Goal: Task Accomplishment & Management: Use online tool/utility

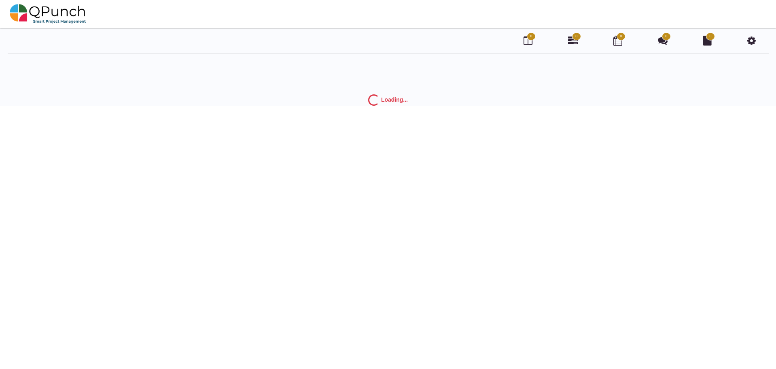
scroll to position [26, 0]
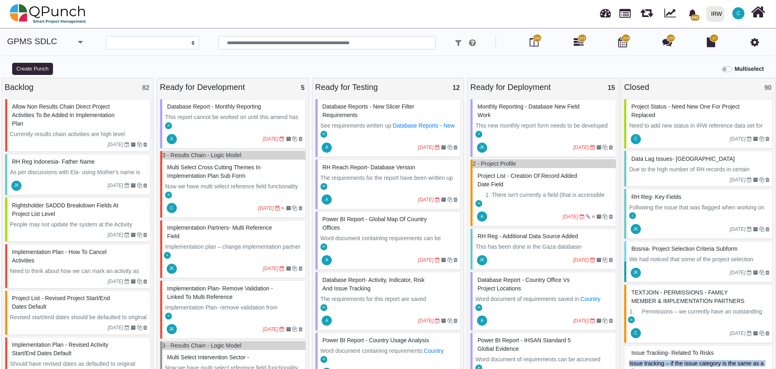
select select
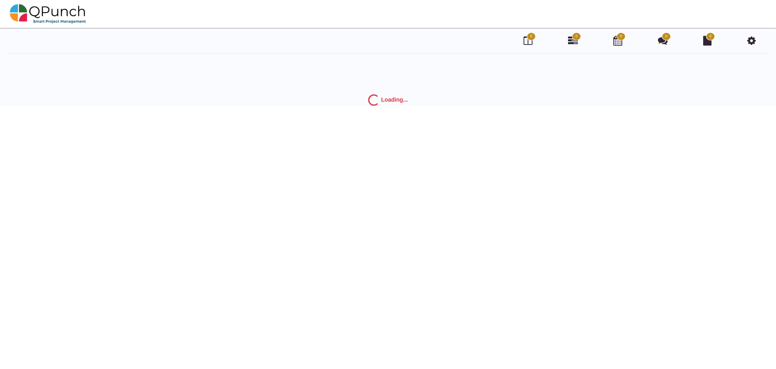
scroll to position [26, 0]
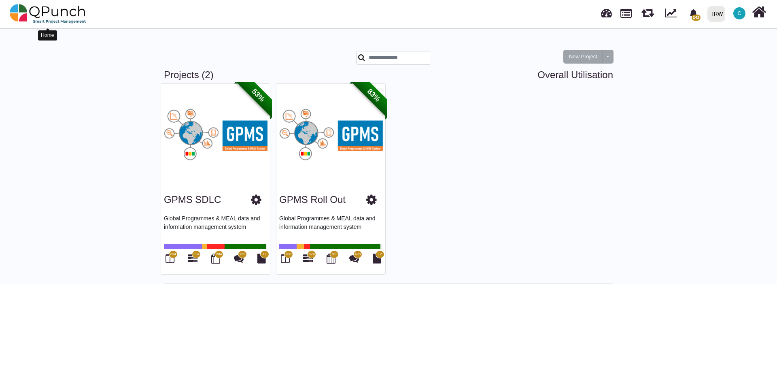
click at [66, 10] on img at bounding box center [48, 14] width 76 height 24
click at [740, 14] on span "C" at bounding box center [740, 13] width 4 height 5
click at [701, 83] on link "Logout" at bounding box center [714, 81] width 70 height 11
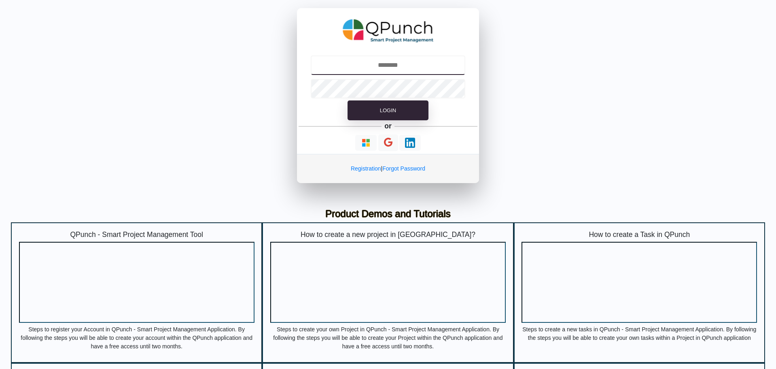
click at [425, 64] on input "text" at bounding box center [388, 64] width 155 height 19
type input "**********"
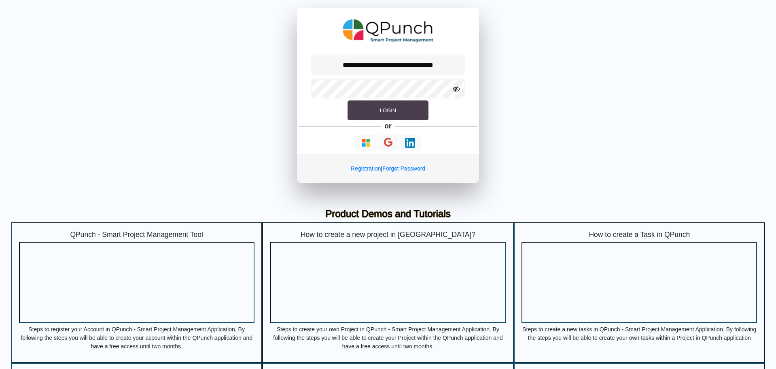
click at [406, 106] on button "Login" at bounding box center [388, 110] width 81 height 20
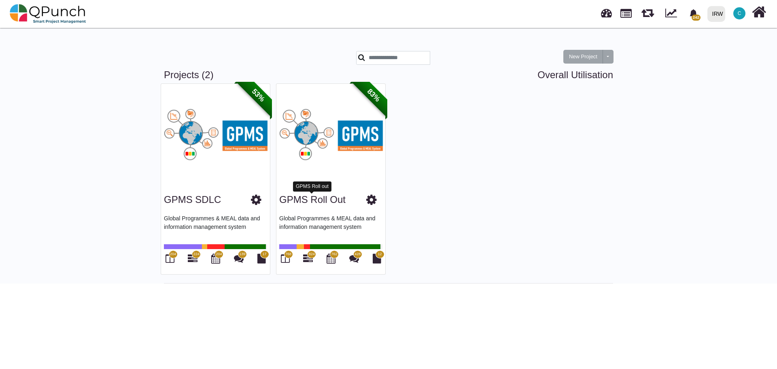
click at [292, 202] on link "GPMS Roll out" at bounding box center [312, 199] width 66 height 11
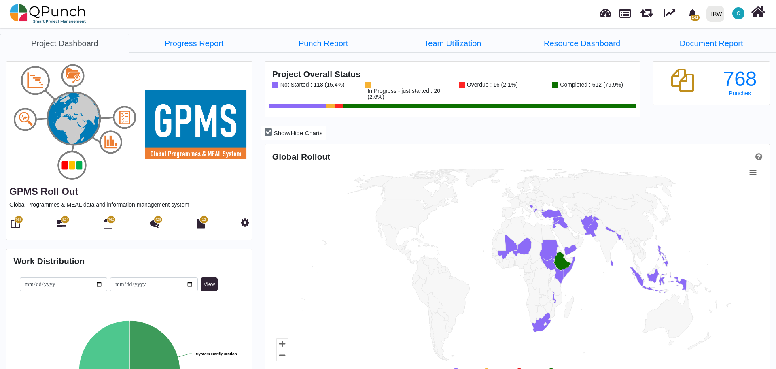
scroll to position [161, 167]
click at [62, 225] on icon at bounding box center [62, 223] width 10 height 10
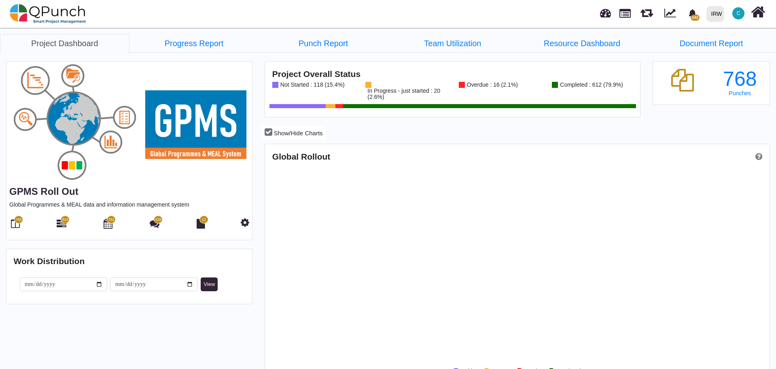
scroll to position [223, 502]
click at [71, 13] on img at bounding box center [48, 14] width 76 height 24
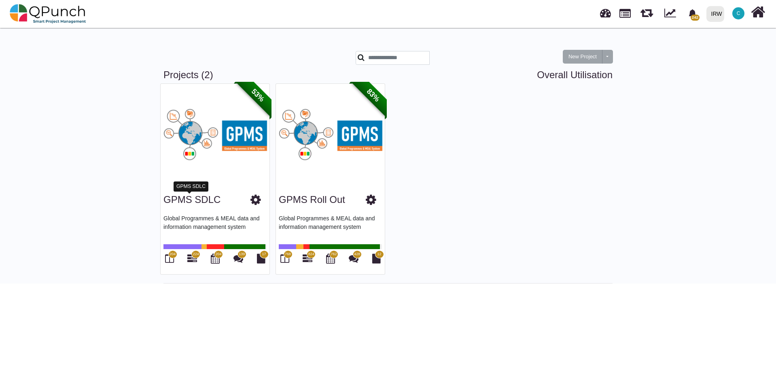
click at [194, 199] on link "GPMS SDLC" at bounding box center [191, 199] width 57 height 11
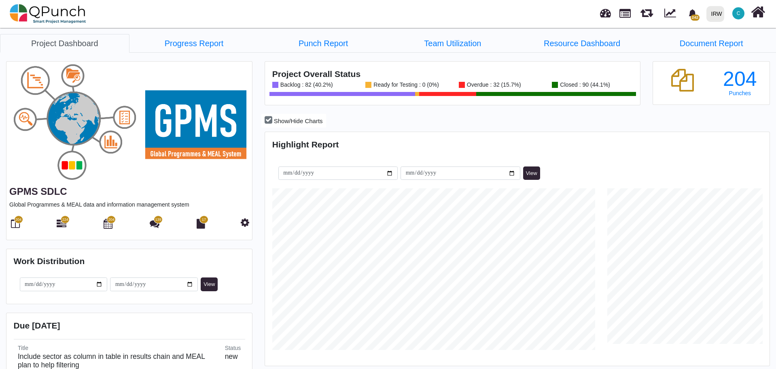
scroll to position [161, 167]
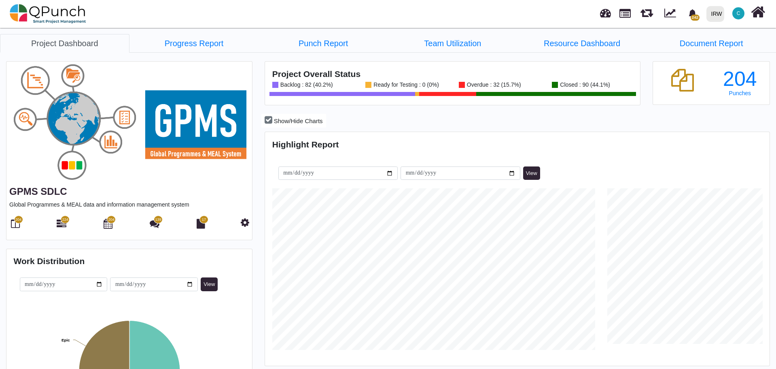
click at [19, 223] on span "204" at bounding box center [18, 219] width 9 height 8
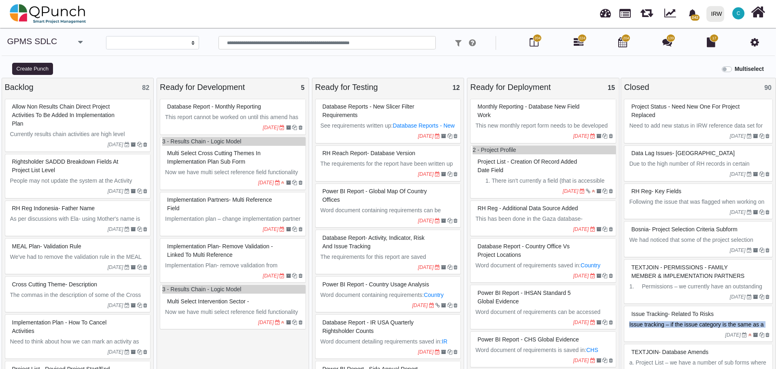
select select
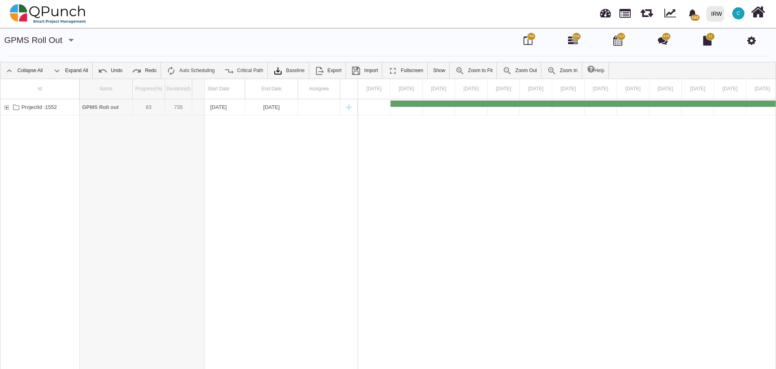
drag, startPoint x: 133, startPoint y: 87, endPoint x: 214, endPoint y: 87, distance: 80.9
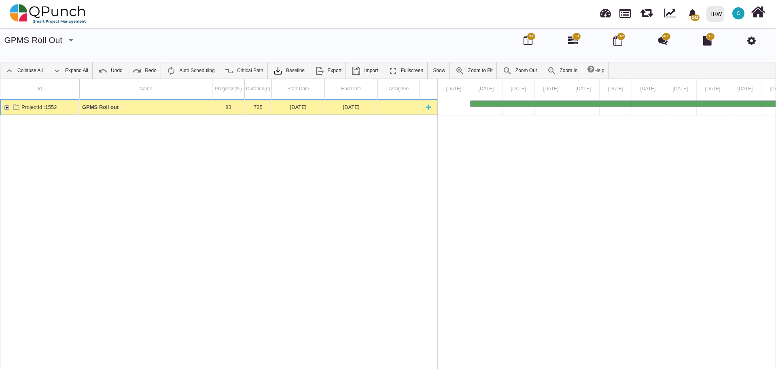
click at [7, 106] on div "ProjectId :1552" at bounding box center [6, 107] width 7 height 16
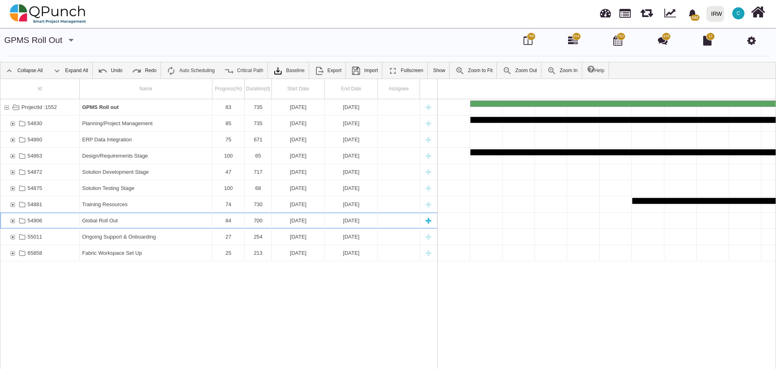
click at [13, 221] on div "54906" at bounding box center [12, 220] width 7 height 16
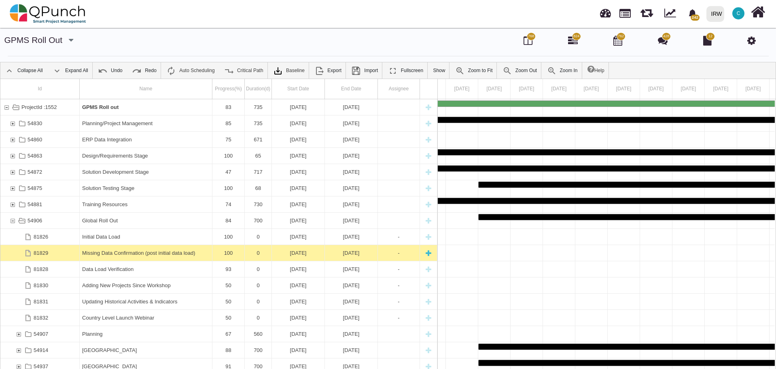
scroll to position [67, 0]
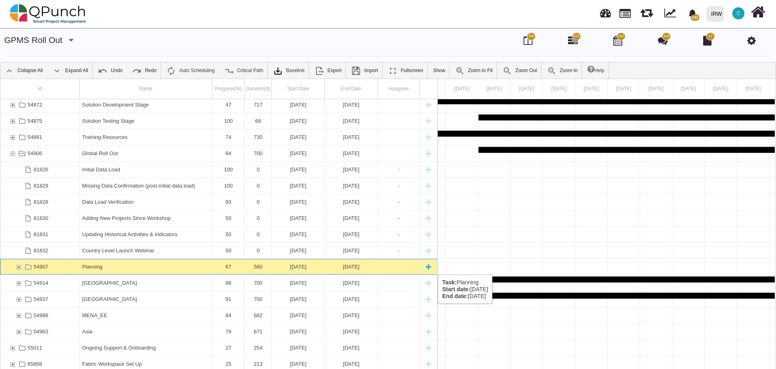
click at [19, 266] on div "54907" at bounding box center [18, 267] width 7 height 16
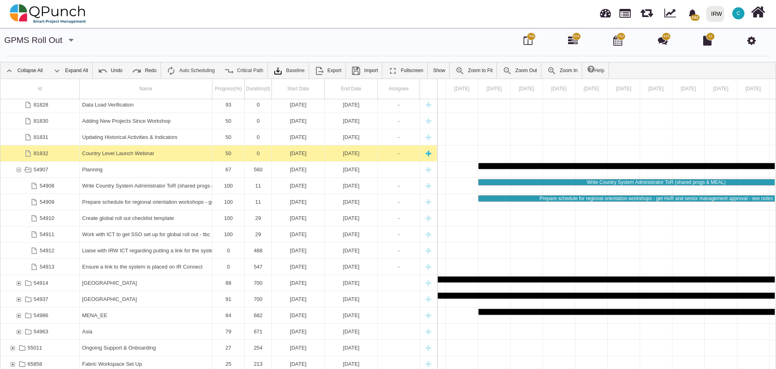
scroll to position [26, 0]
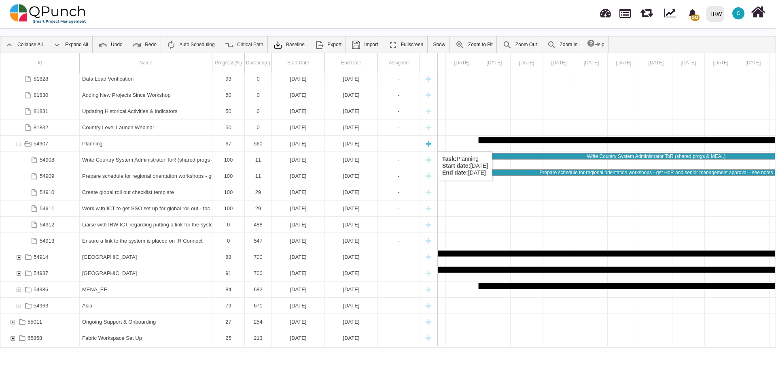
click at [18, 143] on div "54907" at bounding box center [18, 144] width 7 height 16
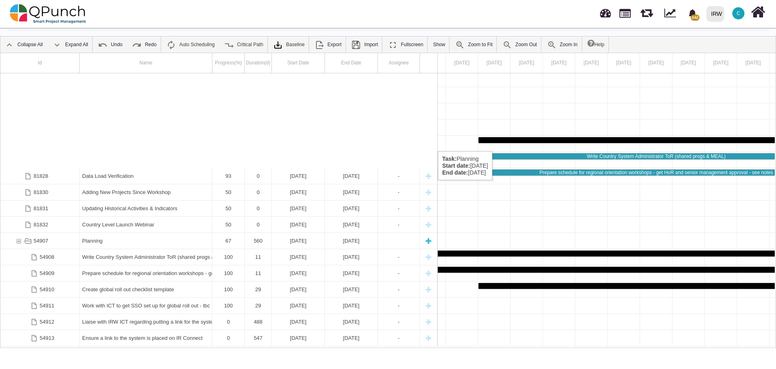
scroll to position [67, 0]
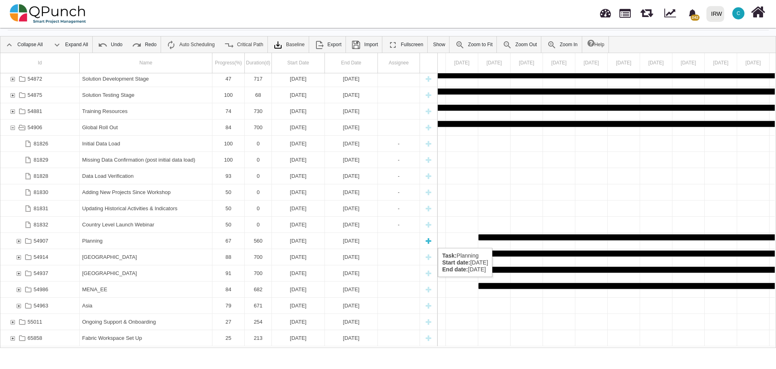
click at [18, 239] on div "54907" at bounding box center [18, 241] width 7 height 16
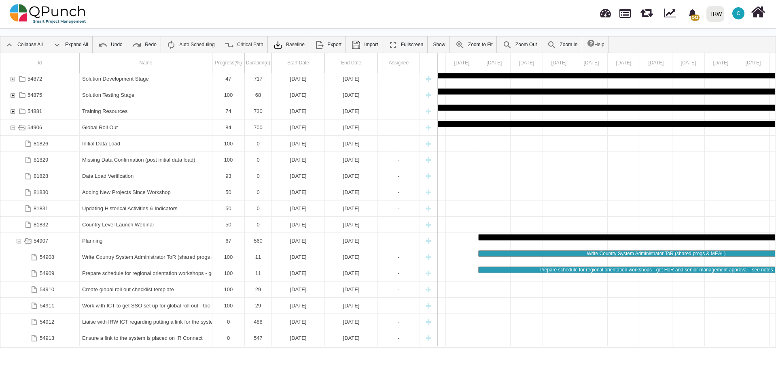
click at [18, 239] on div "54907" at bounding box center [18, 241] width 7 height 16
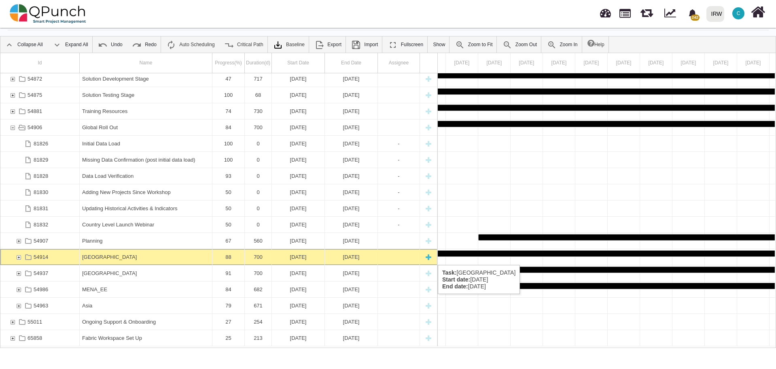
click at [19, 256] on div "54914" at bounding box center [18, 257] width 7 height 16
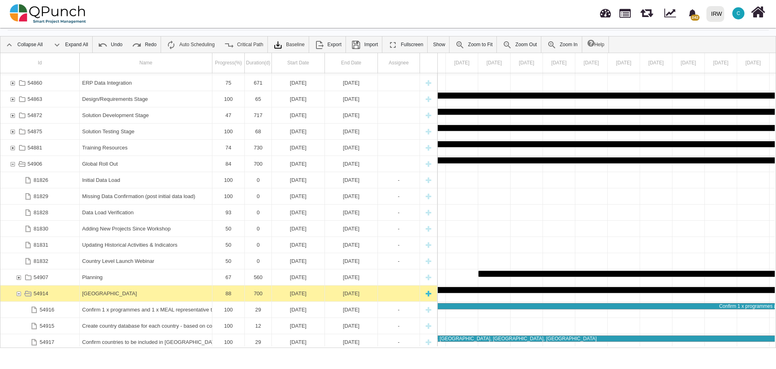
scroll to position [0, 0]
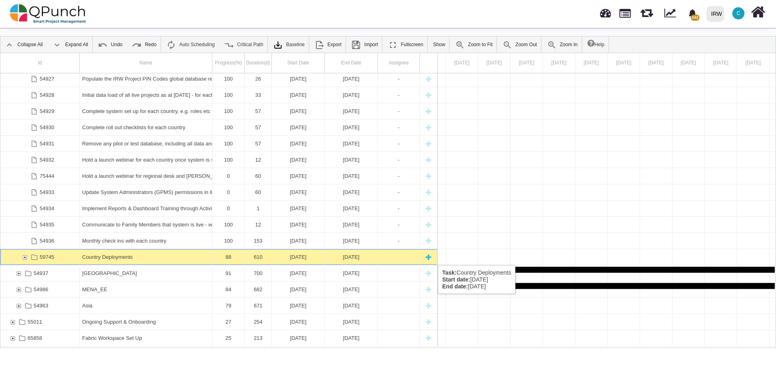
click at [25, 256] on div "59745" at bounding box center [24, 257] width 7 height 16
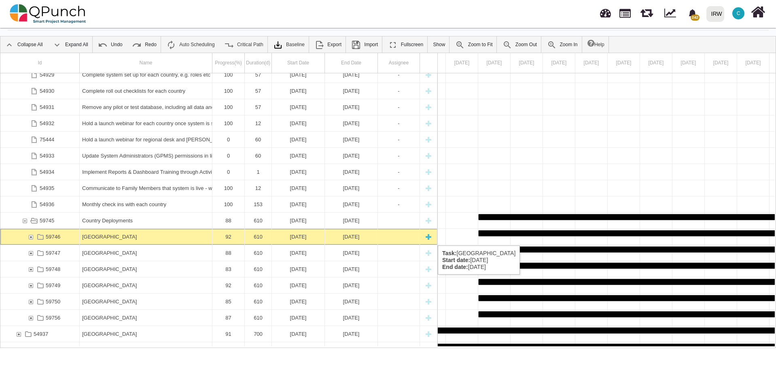
click at [29, 237] on div "59746" at bounding box center [30, 237] width 7 height 16
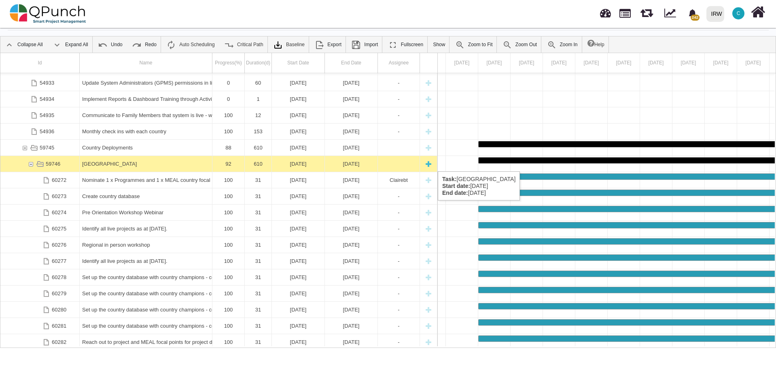
click at [118, 163] on div "[GEOGRAPHIC_DATA]" at bounding box center [145, 164] width 127 height 16
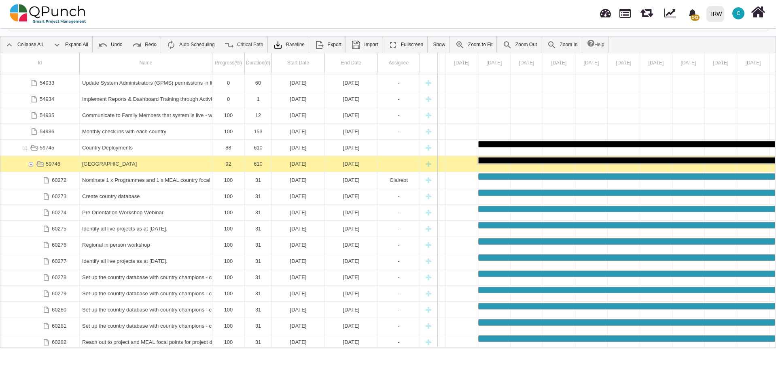
click at [118, 163] on div "[GEOGRAPHIC_DATA]" at bounding box center [145, 164] width 127 height 16
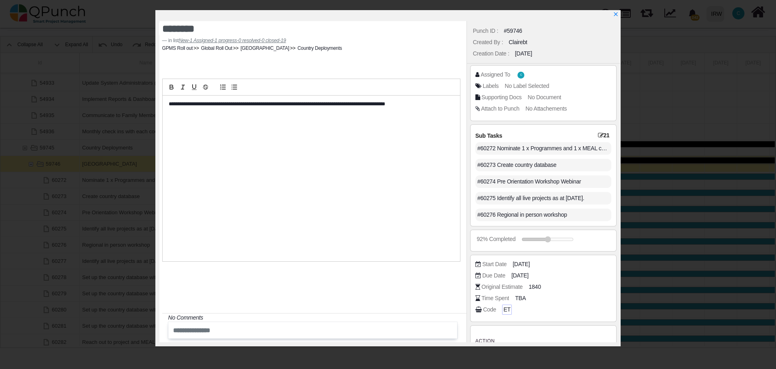
click at [505, 309] on span "ET" at bounding box center [506, 309] width 7 height 8
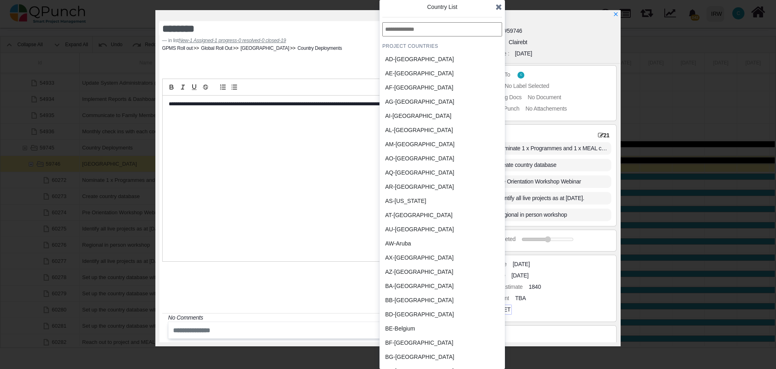
click at [507, 309] on span "ET" at bounding box center [506, 309] width 7 height 8
click at [411, 269] on div "AZ-Azerbaijan" at bounding box center [425, 271] width 75 height 8
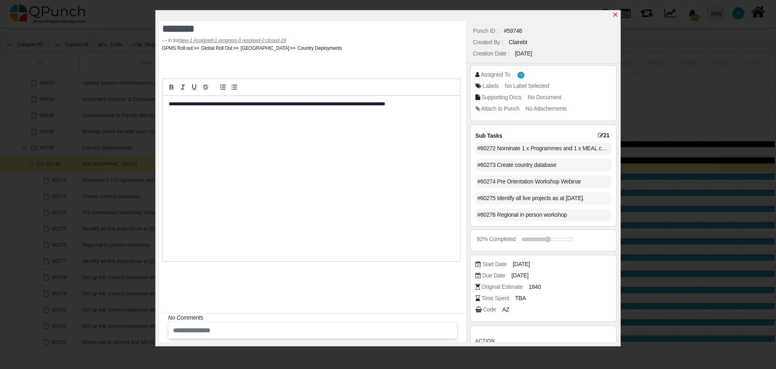
click at [617, 15] on icon "x" at bounding box center [615, 14] width 6 height 6
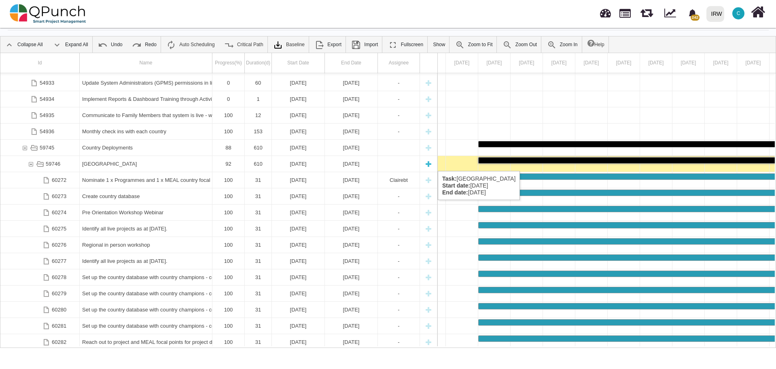
click at [130, 163] on div "[GEOGRAPHIC_DATA]" at bounding box center [145, 164] width 127 height 16
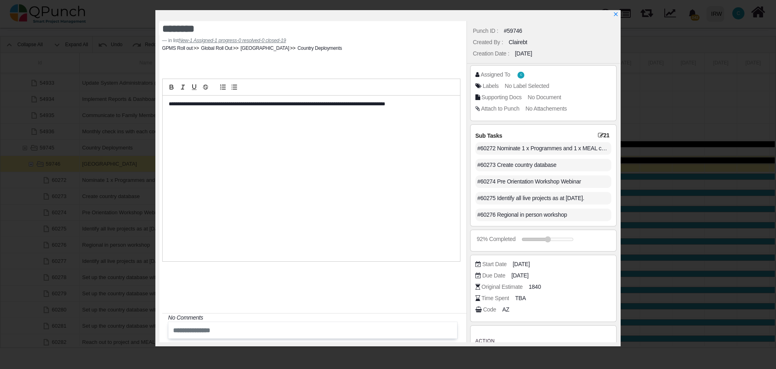
click at [501, 307] on div "AZ" at bounding box center [504, 309] width 9 height 8
click at [504, 310] on span "AZ" at bounding box center [506, 309] width 7 height 8
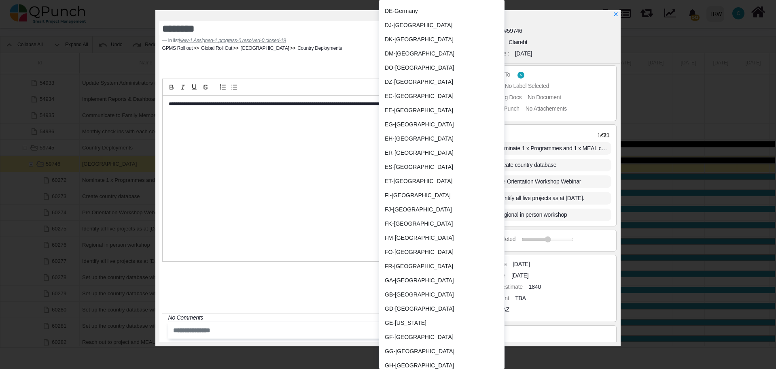
click at [397, 177] on div "ET-Ethiopia" at bounding box center [422, 181] width 75 height 8
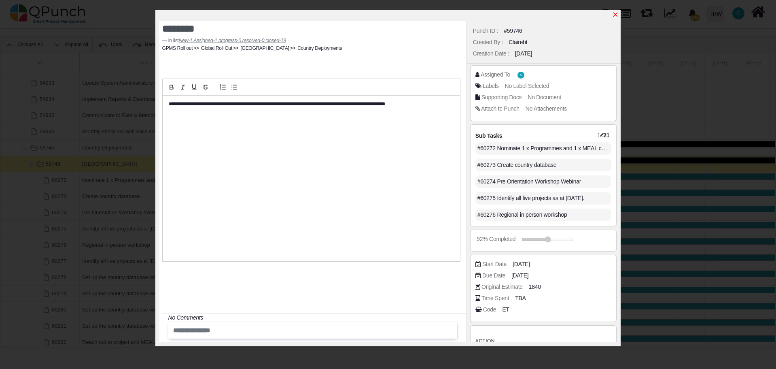
click at [615, 15] on icon "x" at bounding box center [615, 14] width 6 height 6
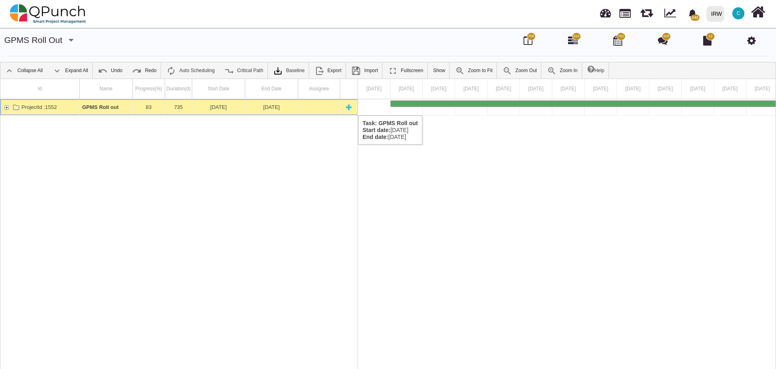
click at [6, 107] on div "ProjectId :1552" at bounding box center [6, 107] width 7 height 16
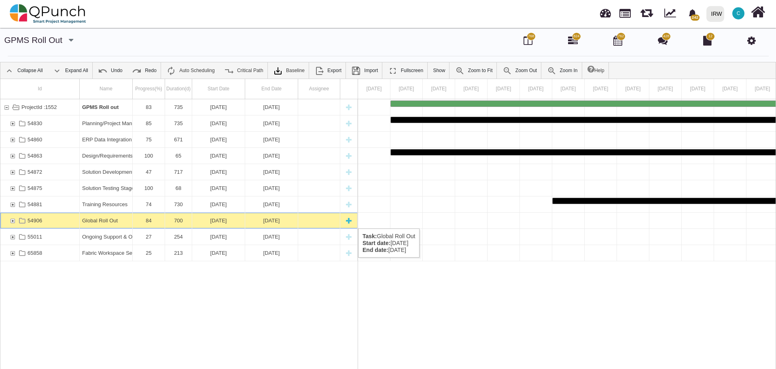
click at [12, 220] on div "54906" at bounding box center [12, 220] width 7 height 16
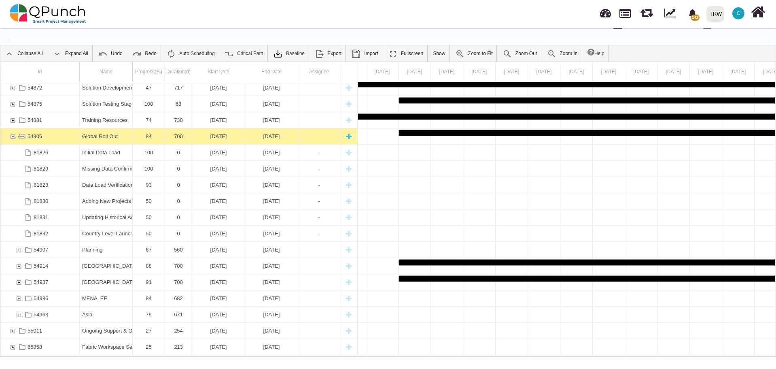
scroll to position [26, 0]
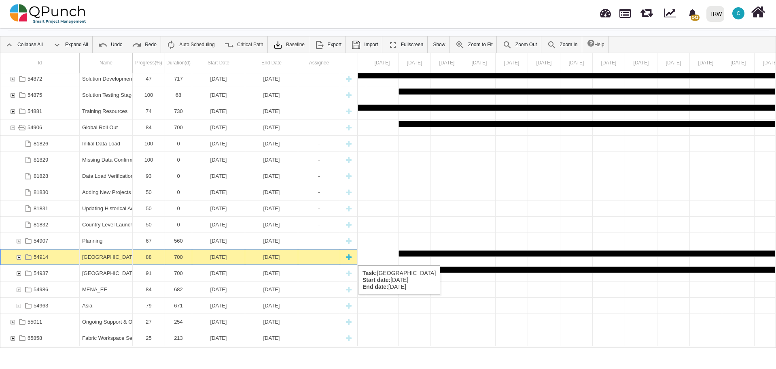
click at [19, 255] on div "54914" at bounding box center [18, 257] width 7 height 16
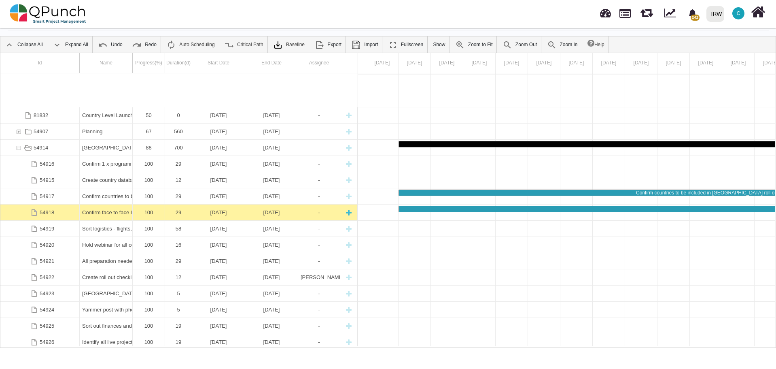
scroll to position [213, 0]
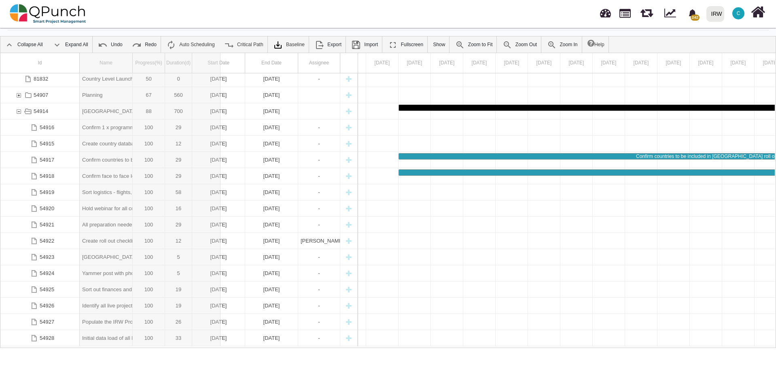
drag, startPoint x: 131, startPoint y: 61, endPoint x: 226, endPoint y: 64, distance: 94.7
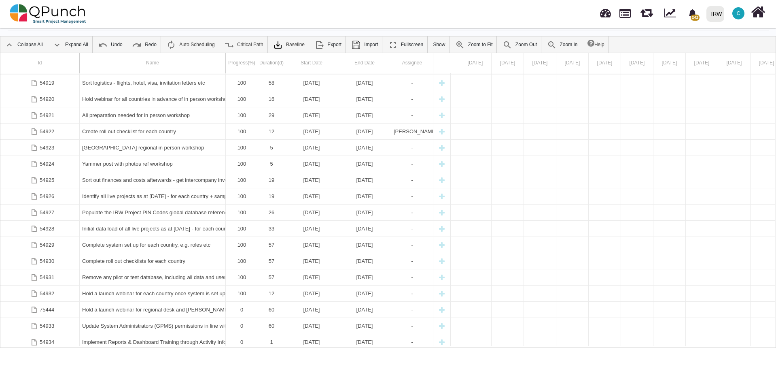
scroll to position [456, 0]
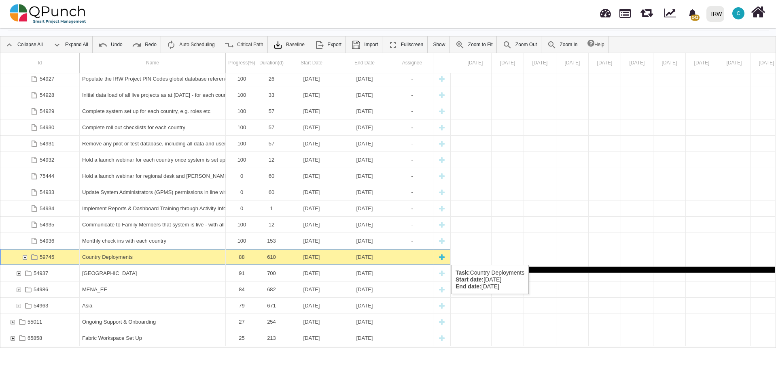
click at [25, 256] on div "59745" at bounding box center [24, 257] width 7 height 16
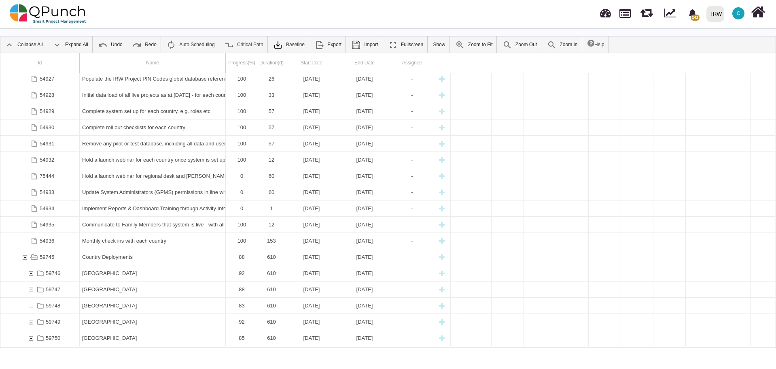
scroll to position [0, 4037]
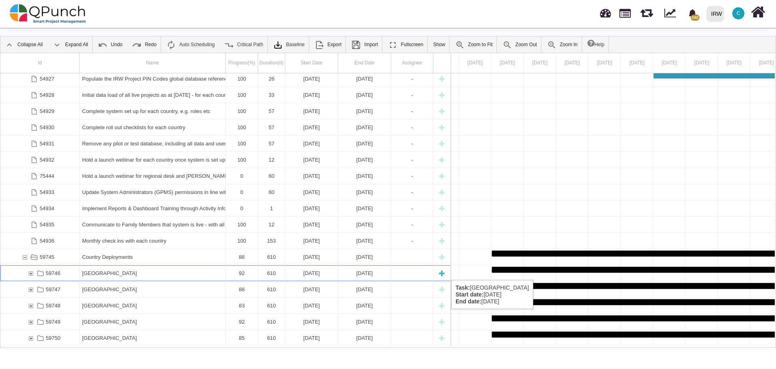
click at [31, 271] on div "59746" at bounding box center [30, 273] width 7 height 16
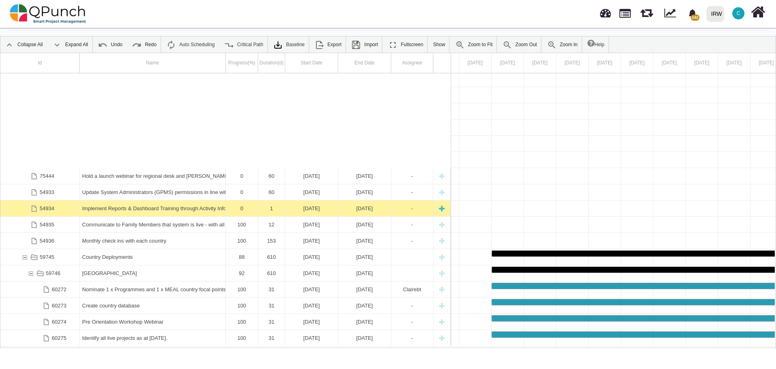
scroll to position [638, 0]
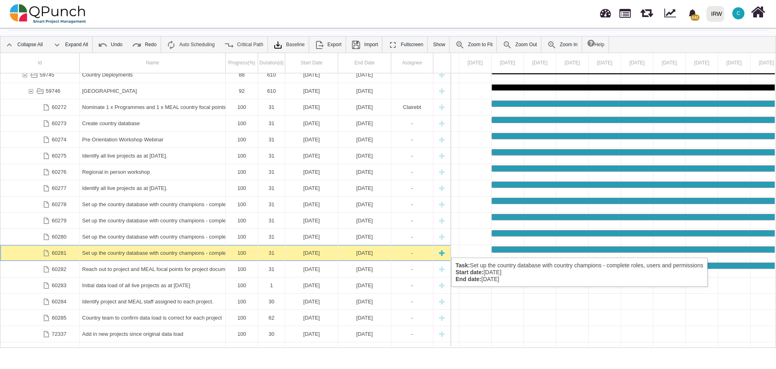
click at [142, 249] on div "Set up the country database with country champions - complete roles, users and …" at bounding box center [152, 253] width 141 height 16
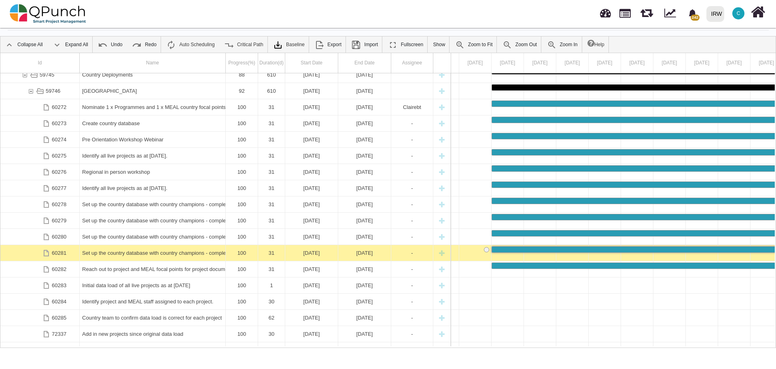
click at [142, 250] on div "Set up the country database with country champions - complete roles, users and …" at bounding box center [152, 253] width 141 height 16
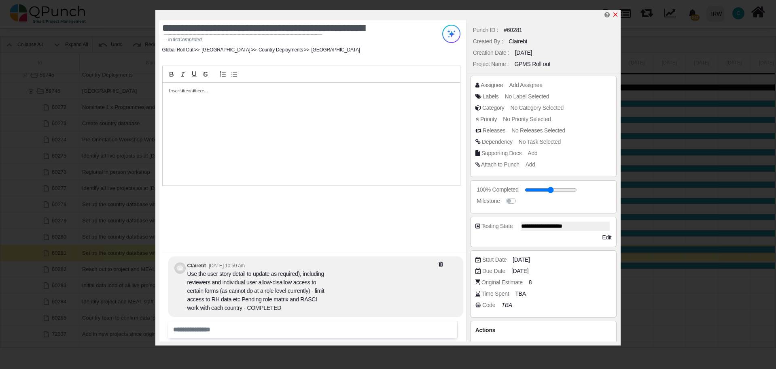
click at [617, 15] on icon "x" at bounding box center [615, 15] width 4 height 4
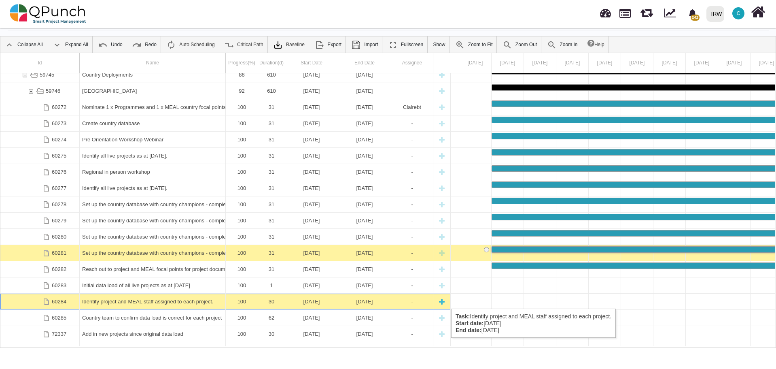
click at [134, 300] on div "Identify project and MEAL staff assigned to each project." at bounding box center [152, 301] width 141 height 16
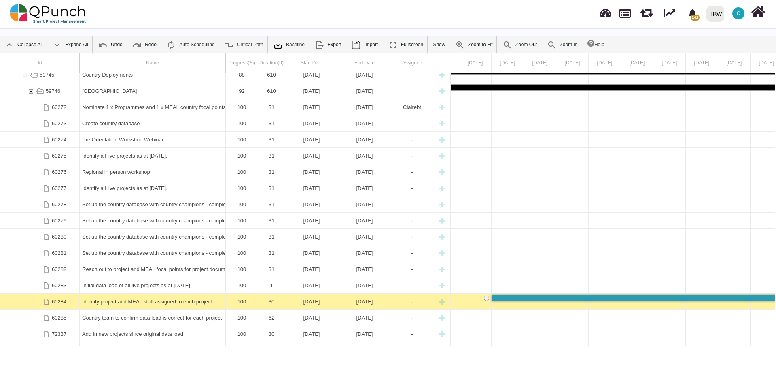
click at [134, 300] on div "Identify project and MEAL staff assigned to each project." at bounding box center [152, 301] width 141 height 16
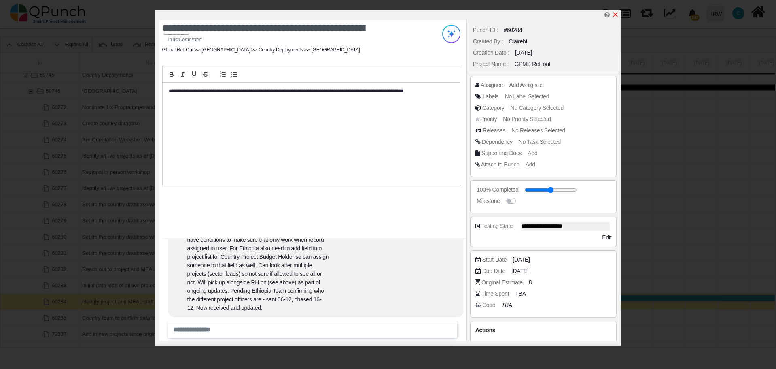
click at [617, 16] on icon "x" at bounding box center [615, 14] width 6 height 6
